Goal: Book appointment/travel/reservation

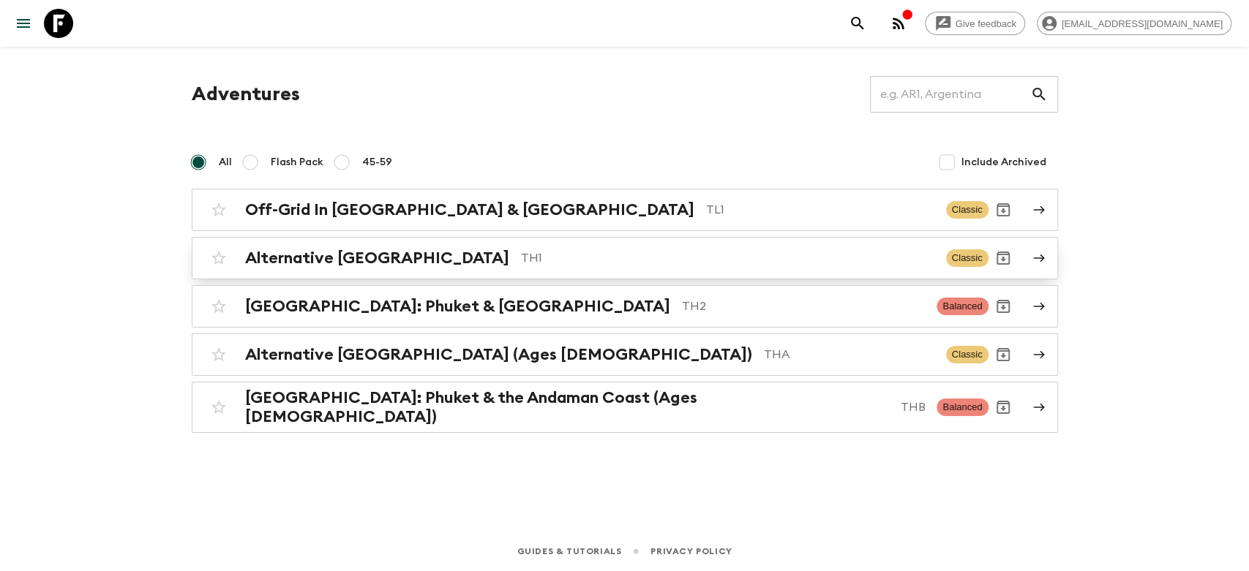
click at [394, 259] on h2 "Alternative [GEOGRAPHIC_DATA]" at bounding box center [377, 258] width 264 height 19
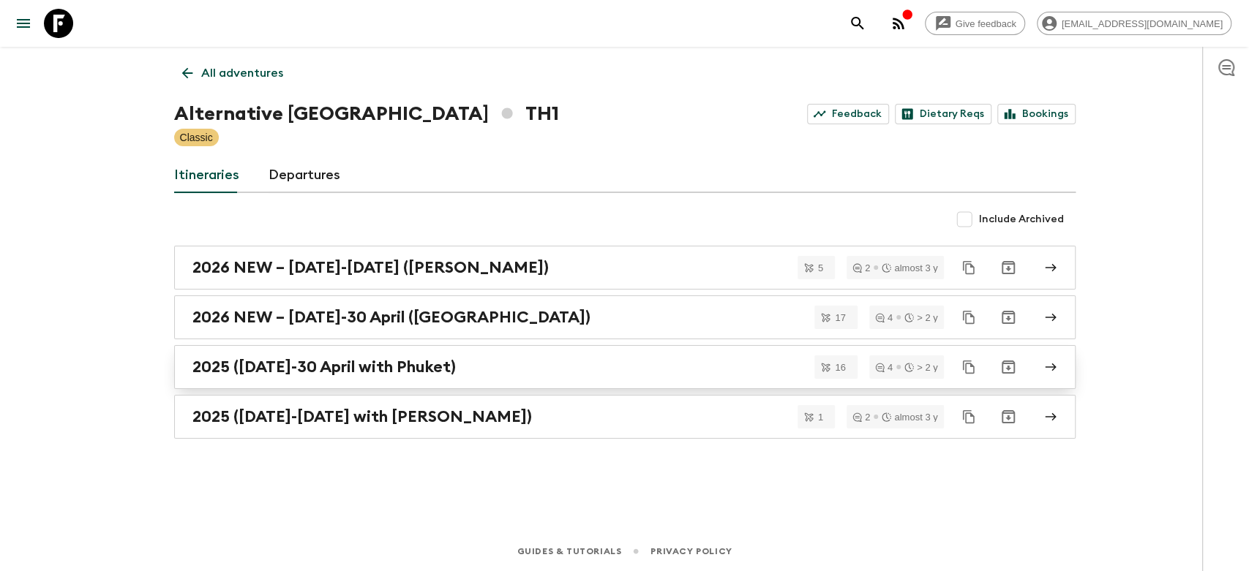
click at [294, 367] on h2 "2025 ([DATE]-30 April with Phuket)" at bounding box center [323, 367] width 263 height 19
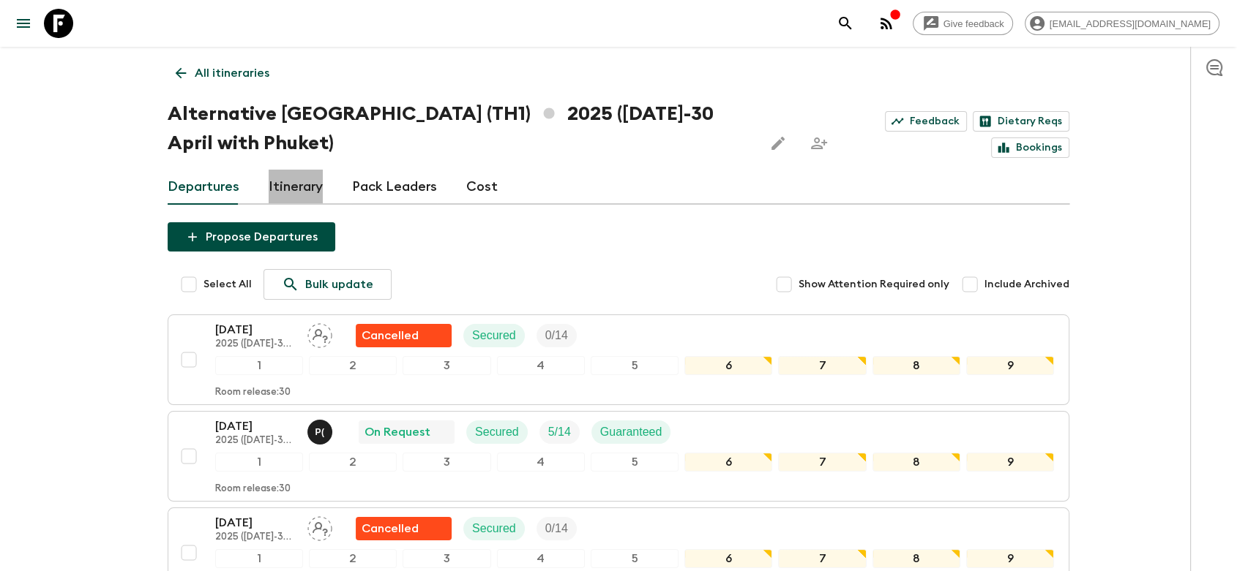
click at [304, 186] on link "Itinerary" at bounding box center [296, 187] width 54 height 35
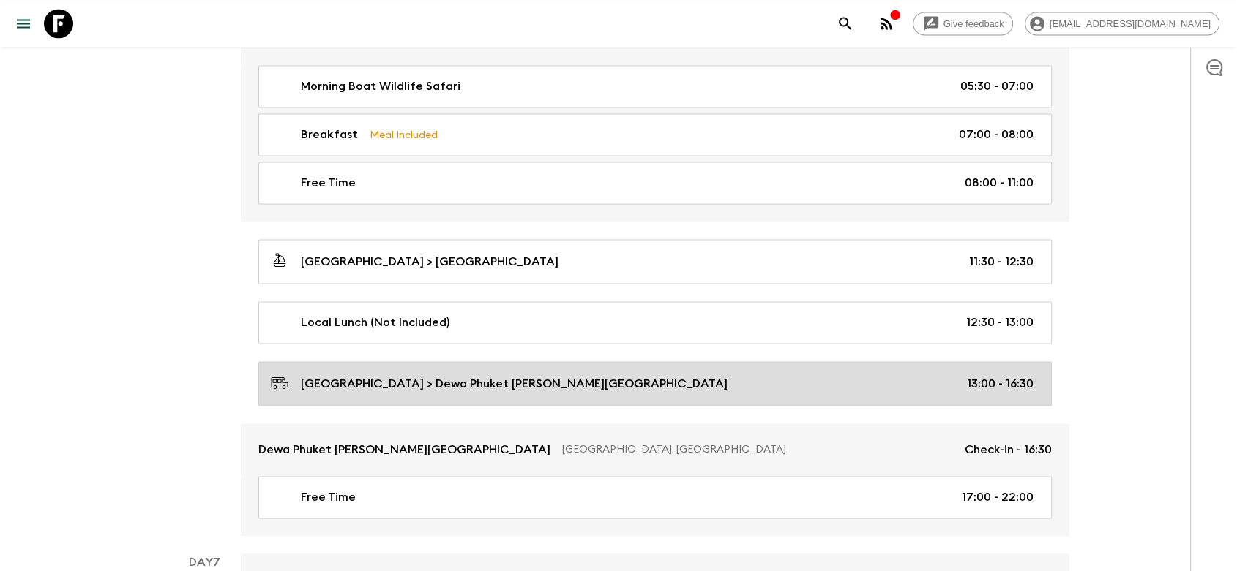
scroll to position [2357, 0]
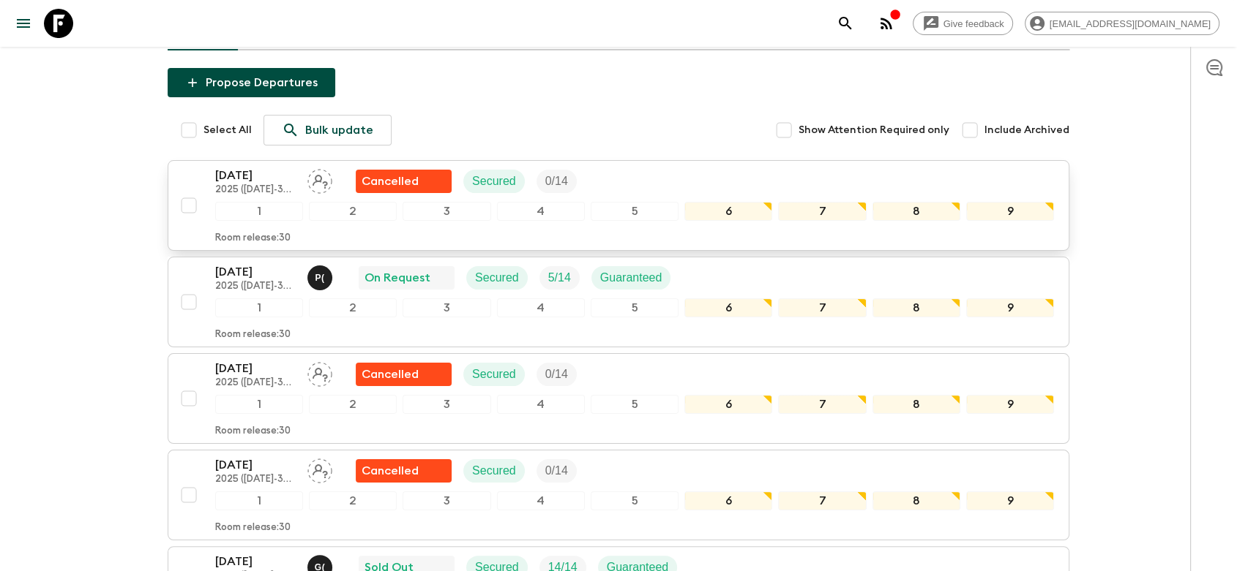
scroll to position [162, 0]
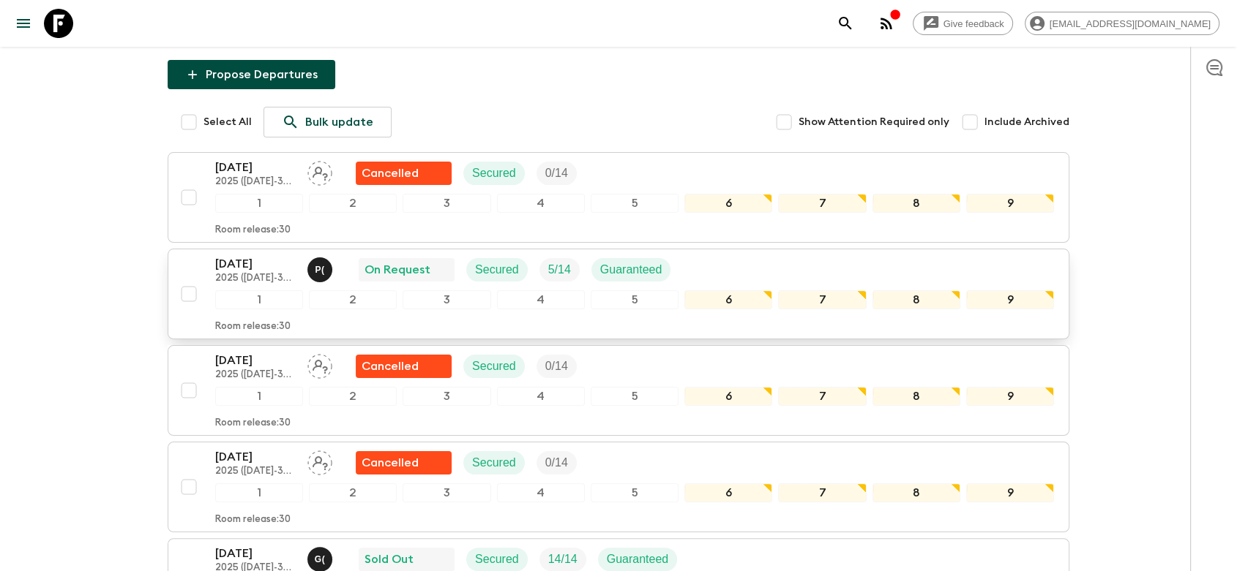
click at [793, 274] on div "[DATE] 2025 ([DATE]-30 April with Phuket) P ( On Request Secured 5 / 14 Guarant…" at bounding box center [634, 269] width 838 height 29
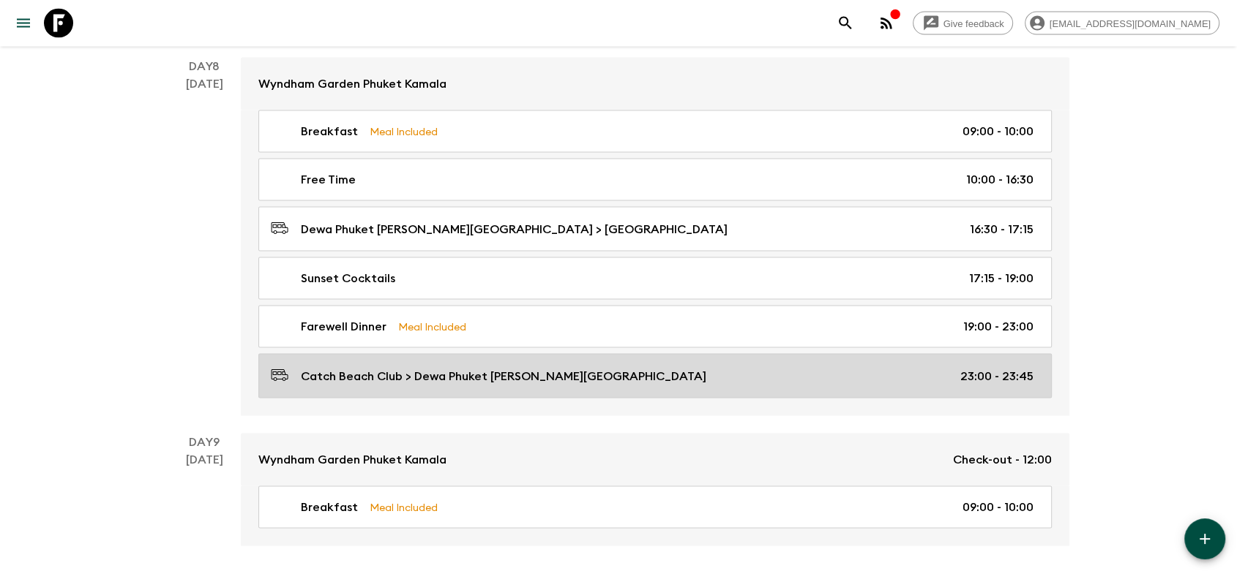
scroll to position [2851, 0]
